Goal: Check status: Check status

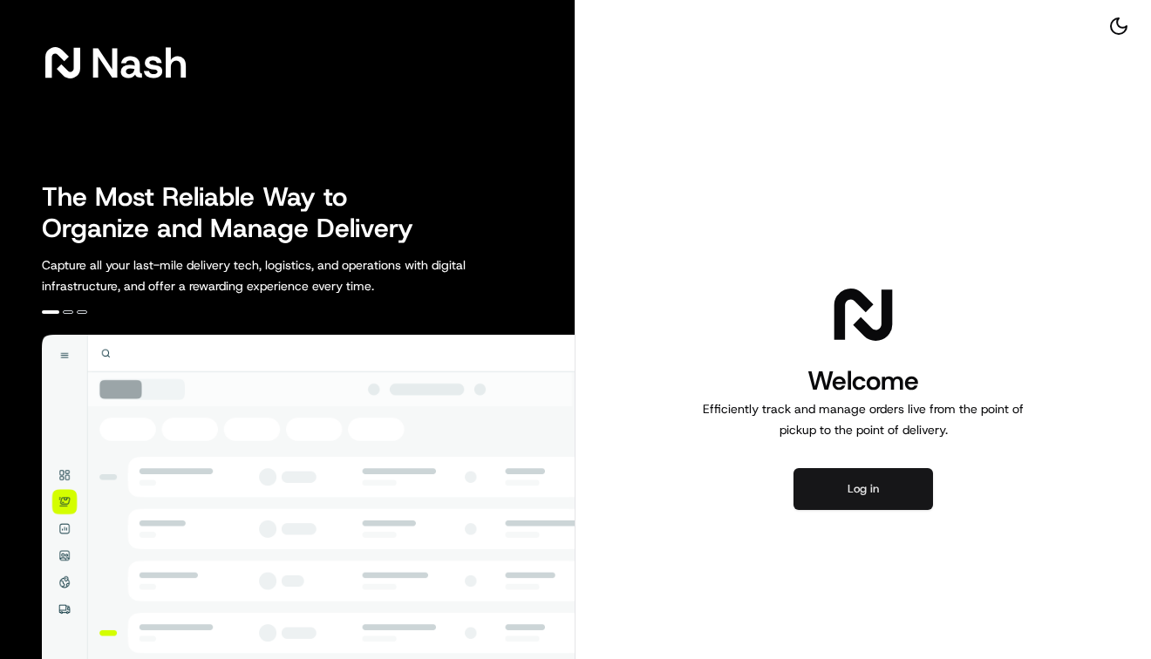
click at [865, 500] on button "Log in" at bounding box center [862, 489] width 139 height 42
